Goal: Task Accomplishment & Management: Use online tool/utility

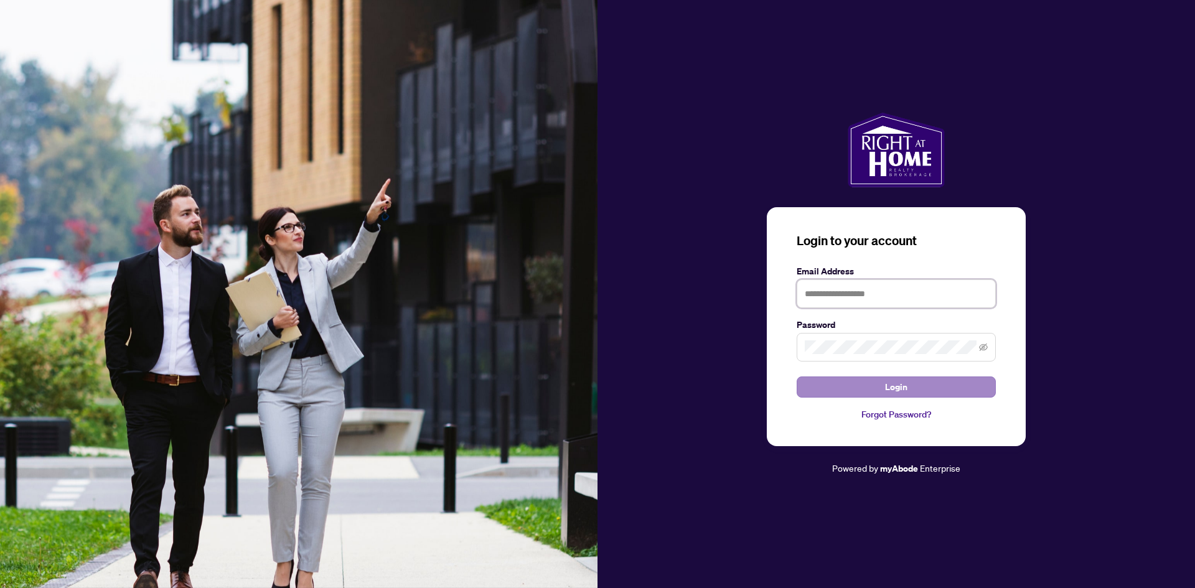
type input "**********"
click at [927, 395] on button "Login" at bounding box center [896, 387] width 199 height 21
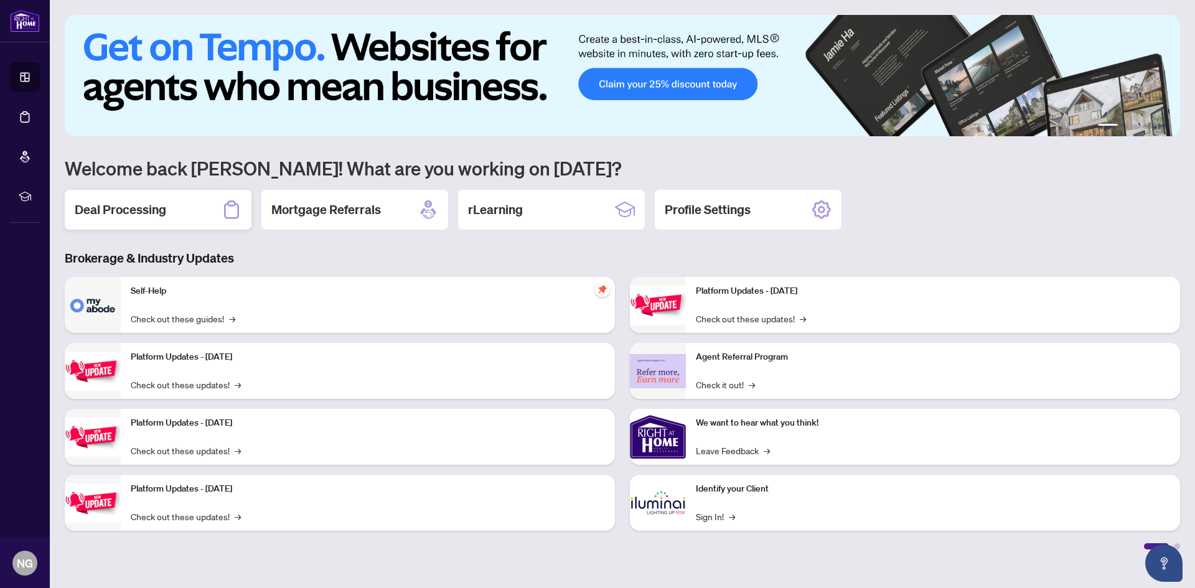
click at [125, 219] on div "Deal Processing" at bounding box center [158, 210] width 187 height 40
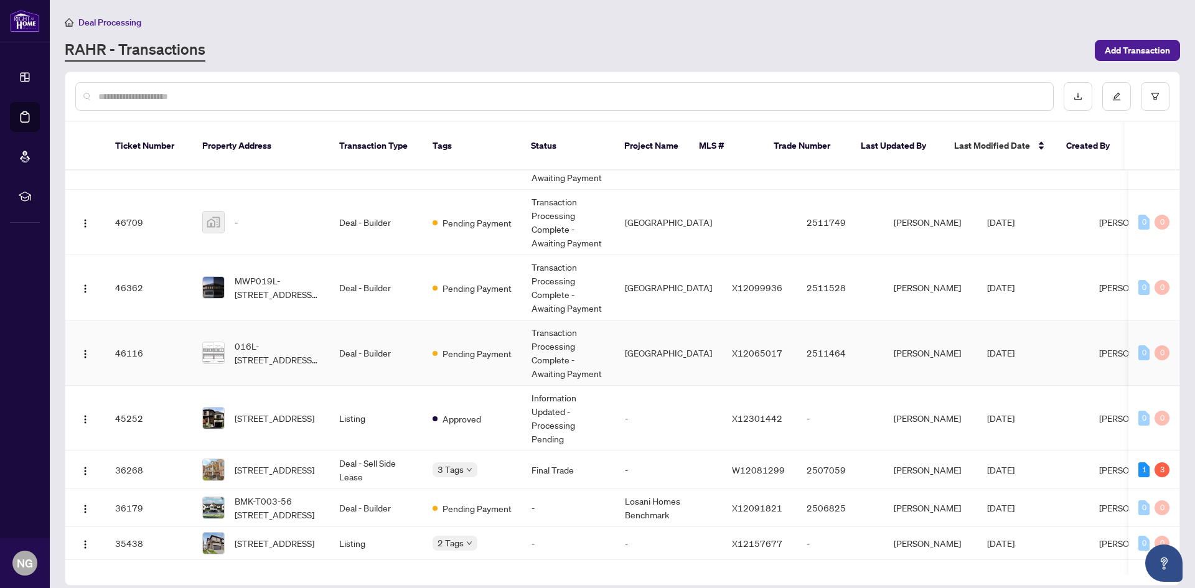
scroll to position [27, 0]
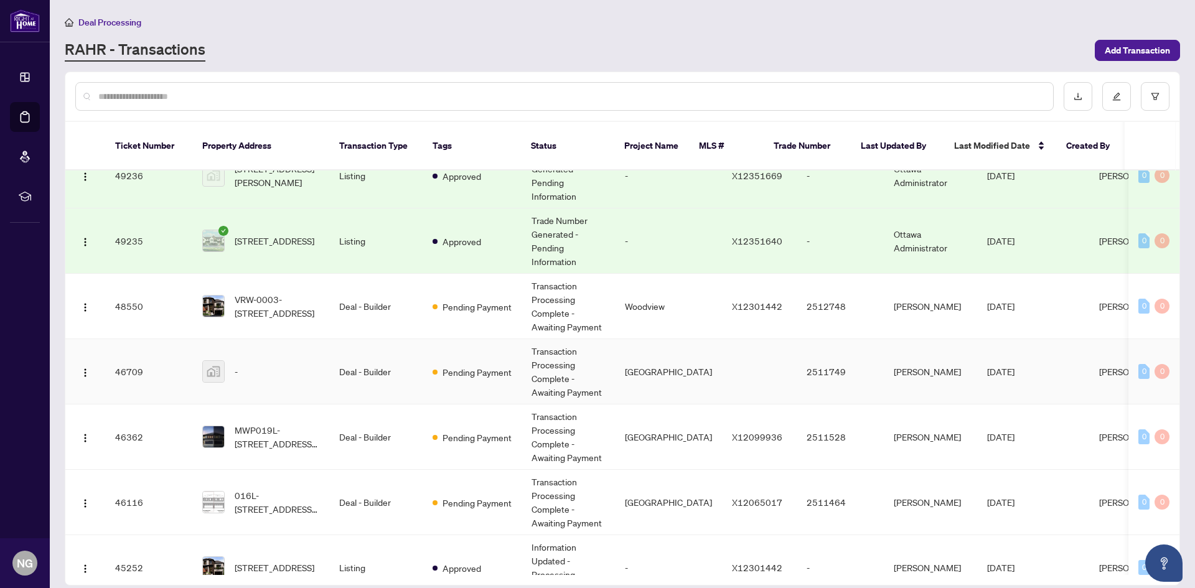
click at [263, 365] on div "-" at bounding box center [260, 371] width 117 height 22
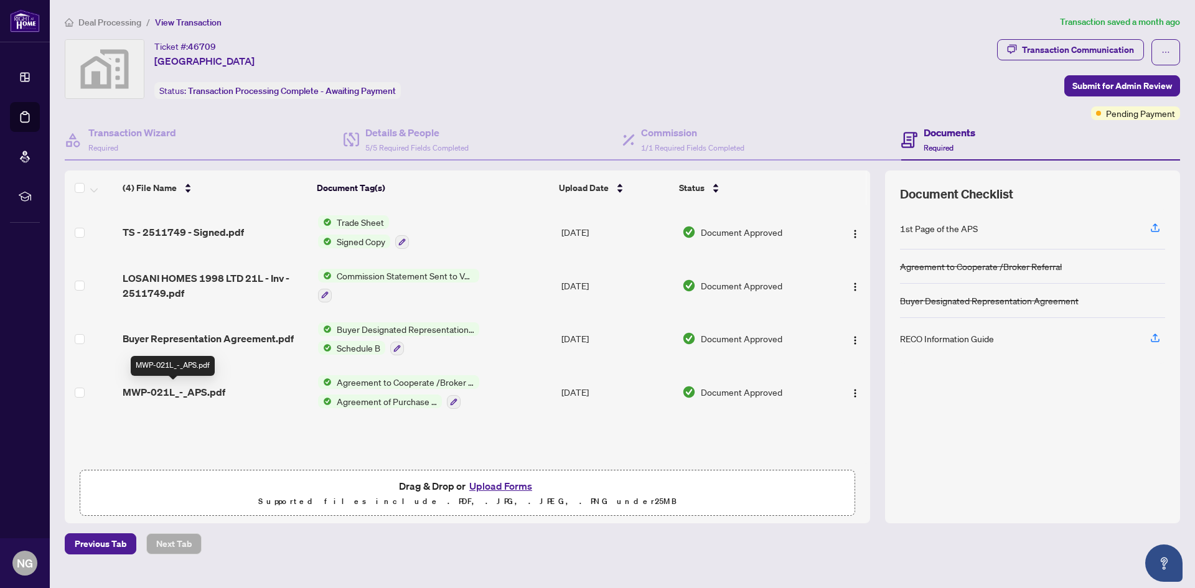
click at [199, 387] on span "MWP-021L_-_APS.pdf" at bounding box center [174, 392] width 103 height 15
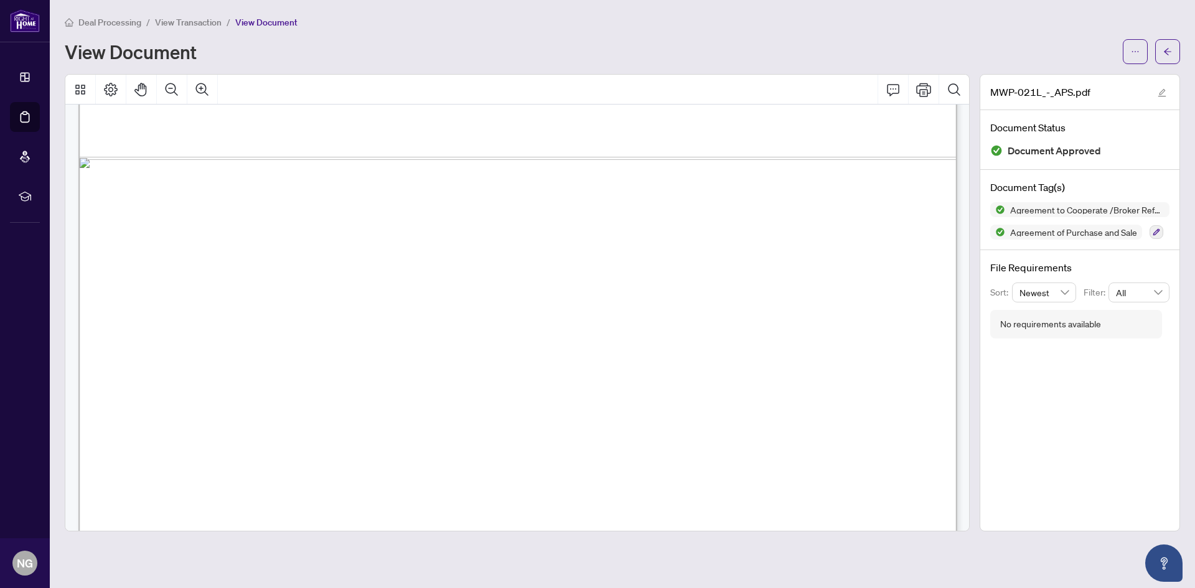
scroll to position [8297, 0]
